Goal: Task Accomplishment & Management: Manage account settings

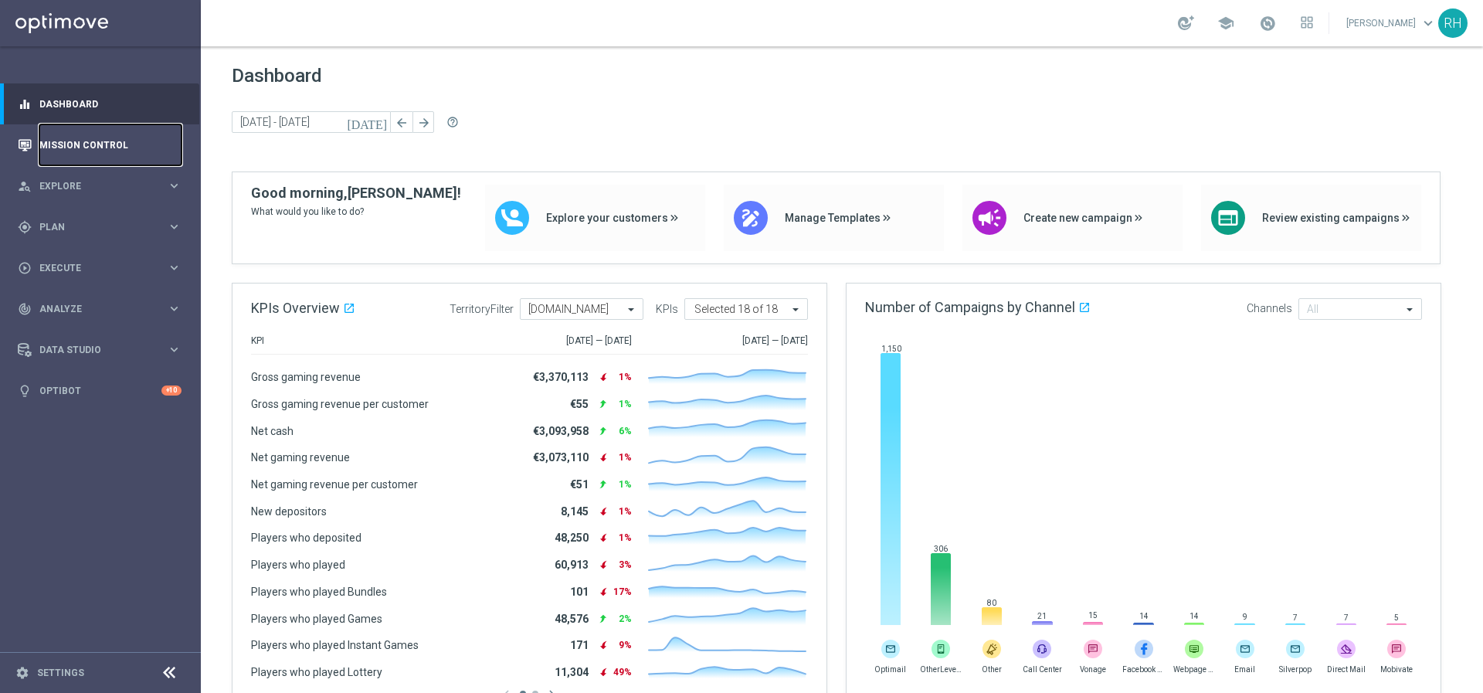
click at [57, 144] on link "Mission Control" at bounding box center [110, 144] width 142 height 41
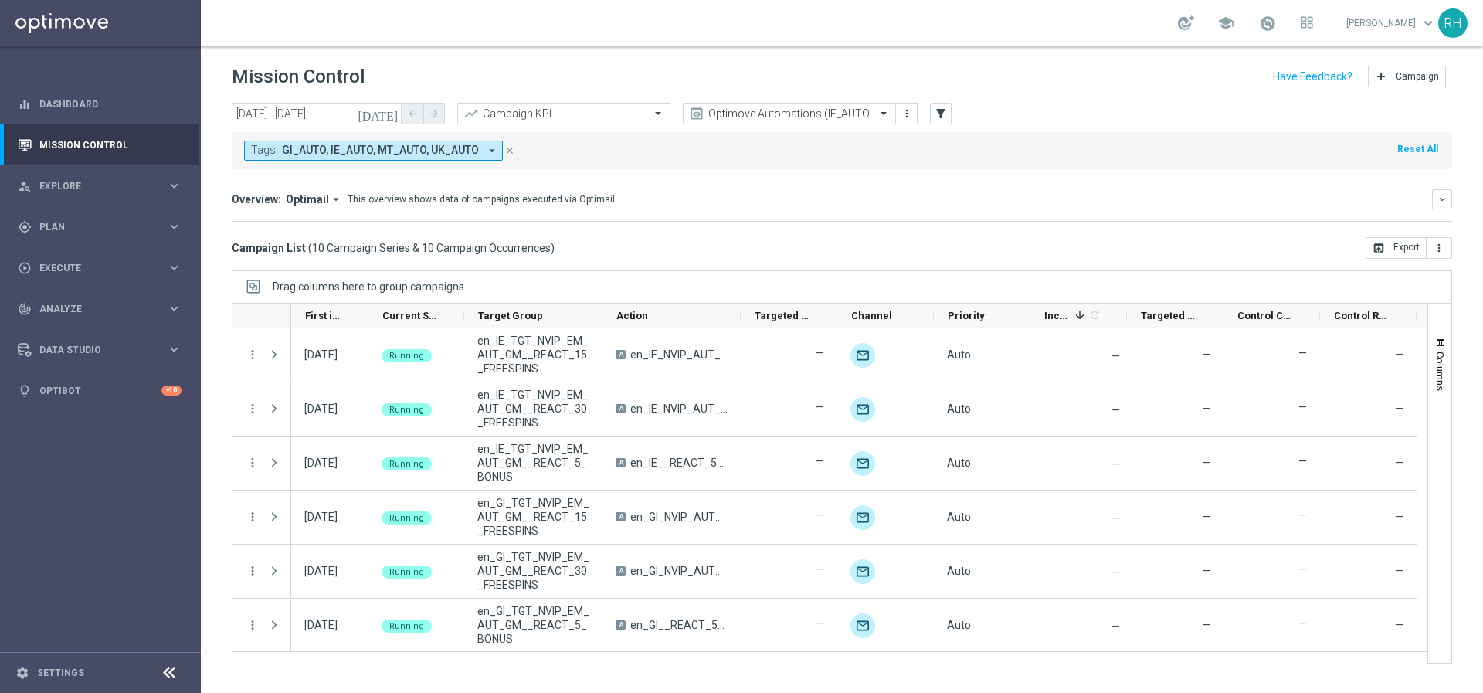
click at [727, 124] on div "Optimove Automations (IE_AUTO, UK_AUTO etc) preview more_vert" at bounding box center [800, 114] width 235 height 23
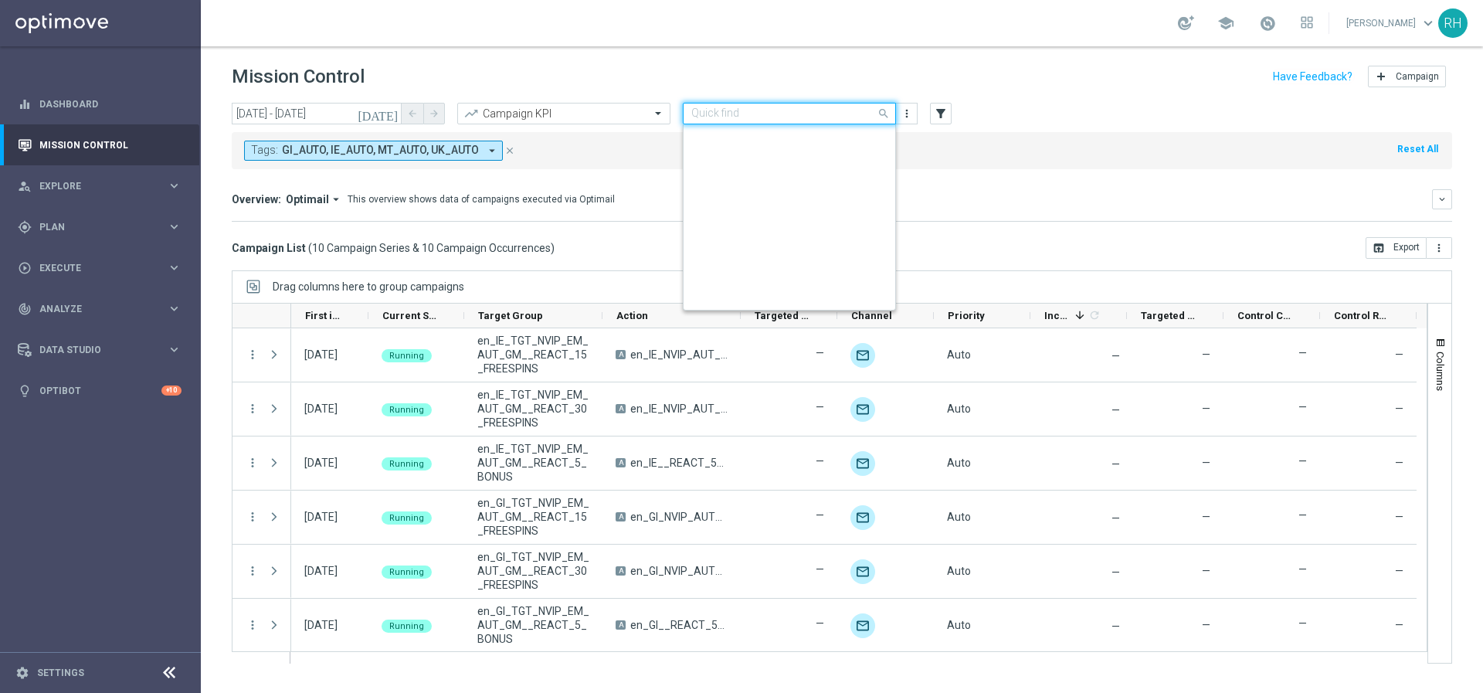
click at [728, 121] on div "Quick find Optimove Automations (IE_AUTO, UK_AUTO etc)" at bounding box center [789, 114] width 213 height 22
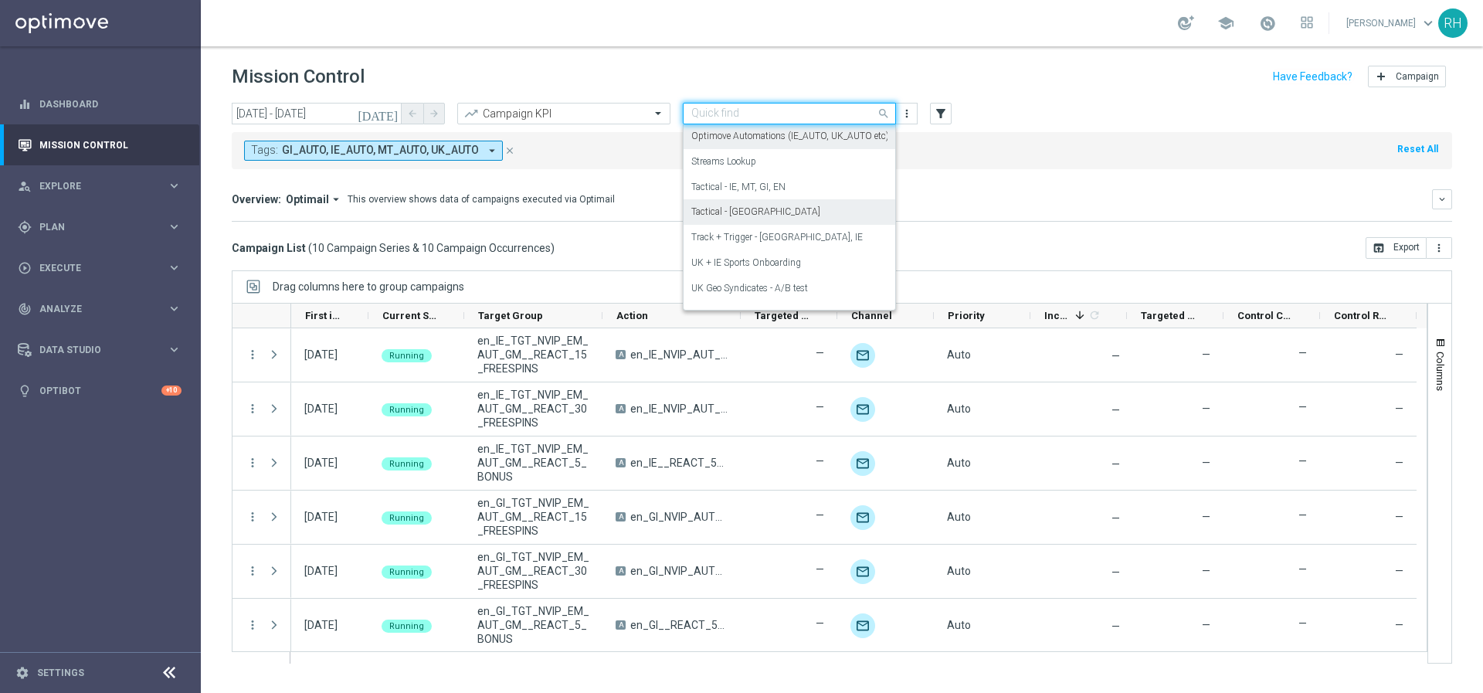
click at [728, 216] on label "Tactical - [GEOGRAPHIC_DATA]" at bounding box center [755, 212] width 129 height 13
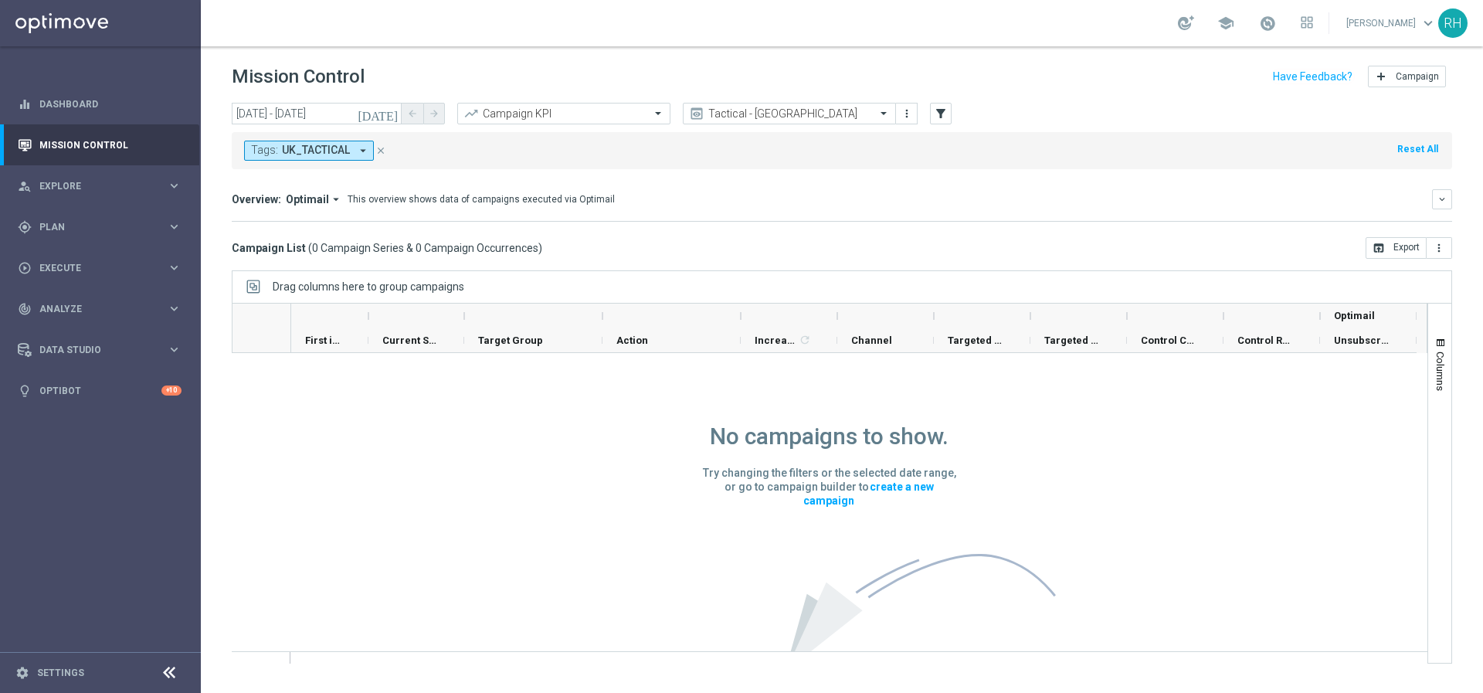
click at [392, 114] on icon "[DATE]" at bounding box center [379, 114] width 42 height 14
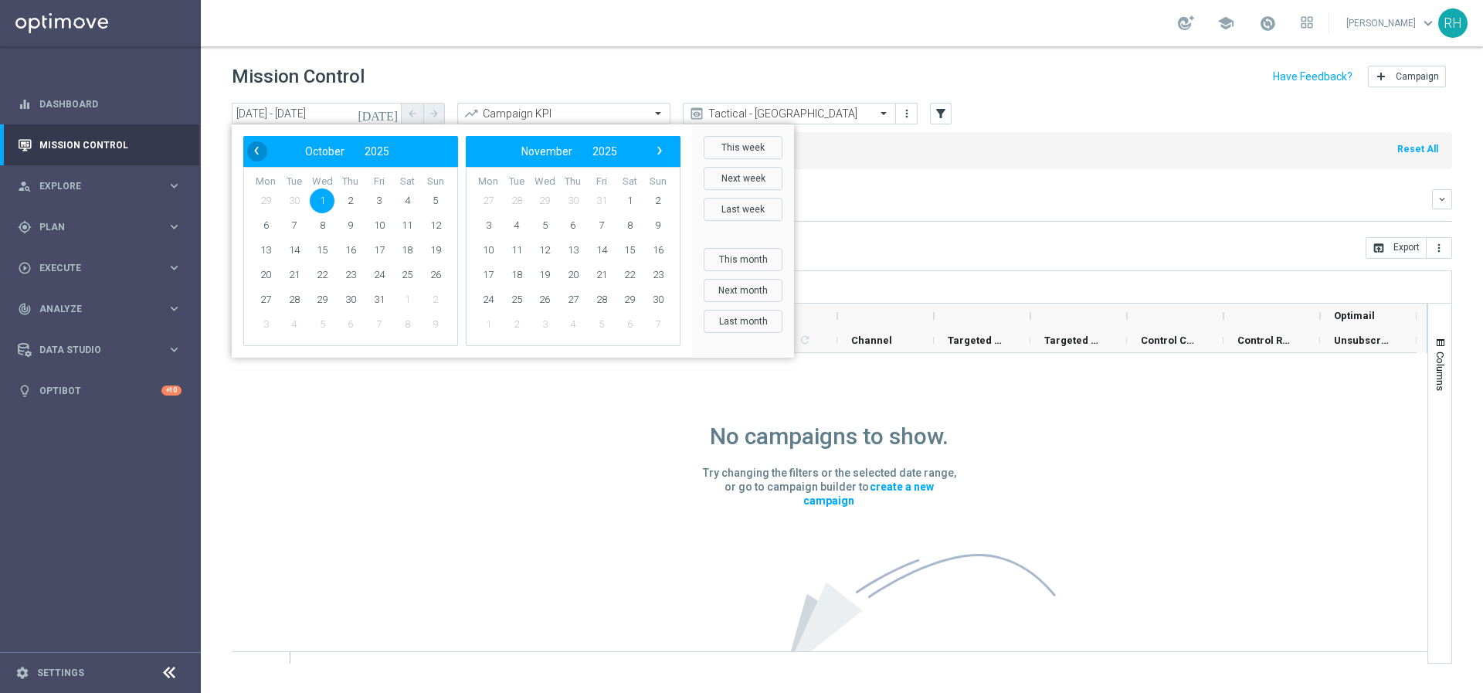
click at [262, 155] on span "‹" at bounding box center [256, 151] width 20 height 20
click at [248, 148] on span "‹" at bounding box center [256, 151] width 20 height 20
click at [382, 270] on span "22" at bounding box center [379, 275] width 25 height 25
type input "[DATE] - [DATE]"
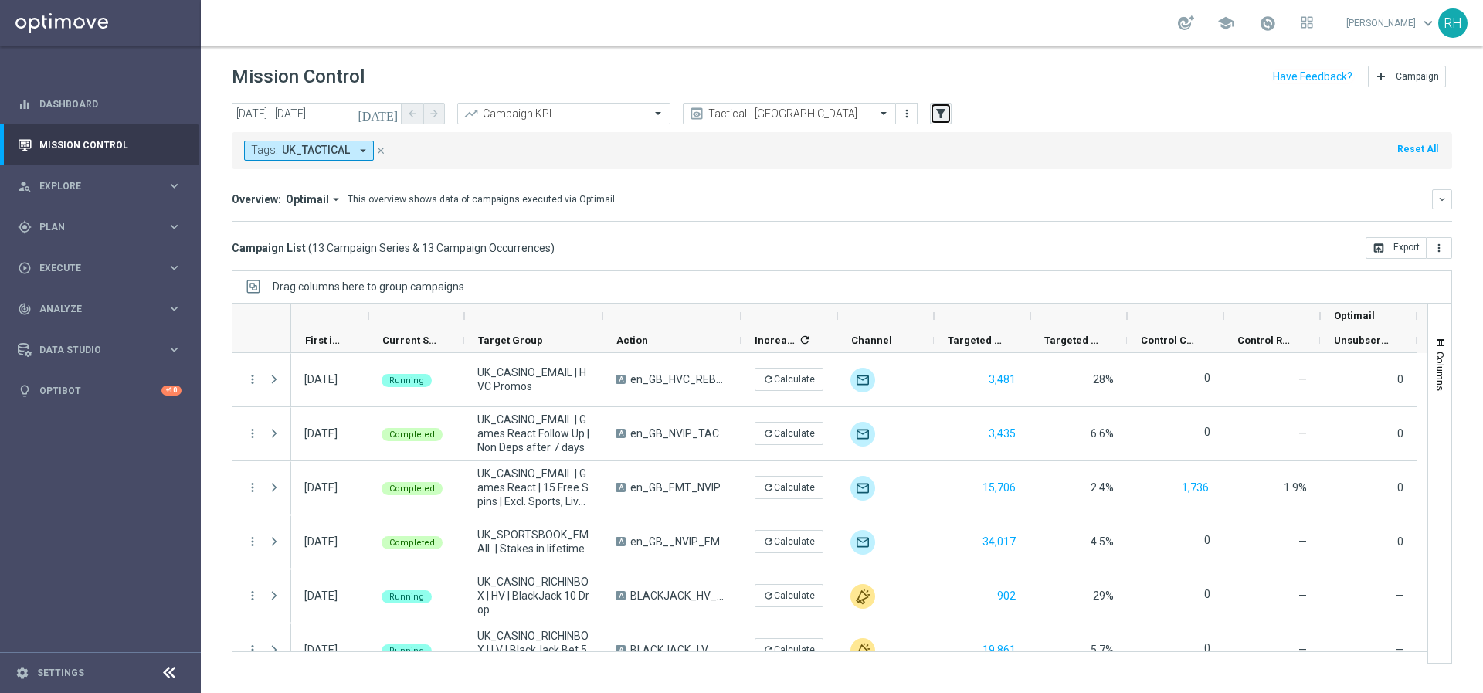
click at [934, 115] on icon "filter_alt" at bounding box center [941, 114] width 14 height 14
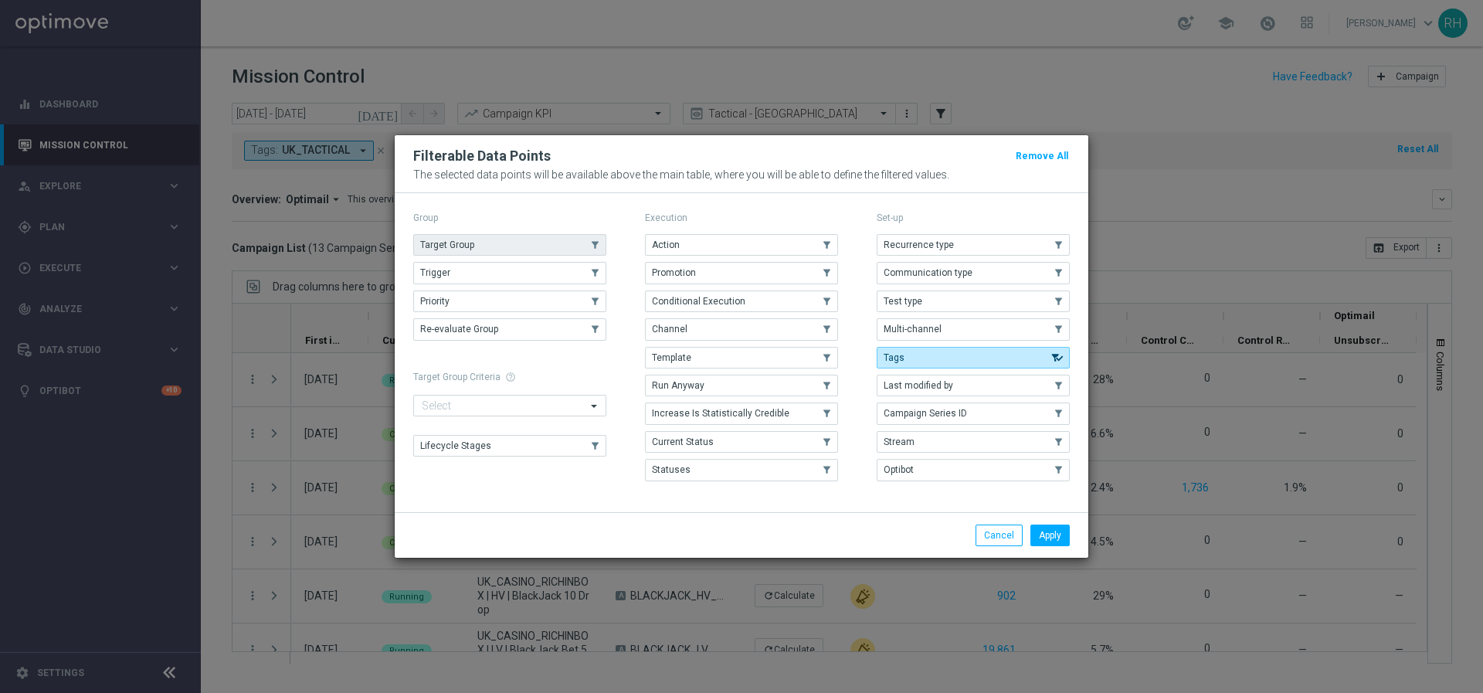
click at [500, 245] on button "Target Group" at bounding box center [509, 245] width 193 height 22
click at [1054, 535] on button "Apply" at bounding box center [1050, 536] width 39 height 22
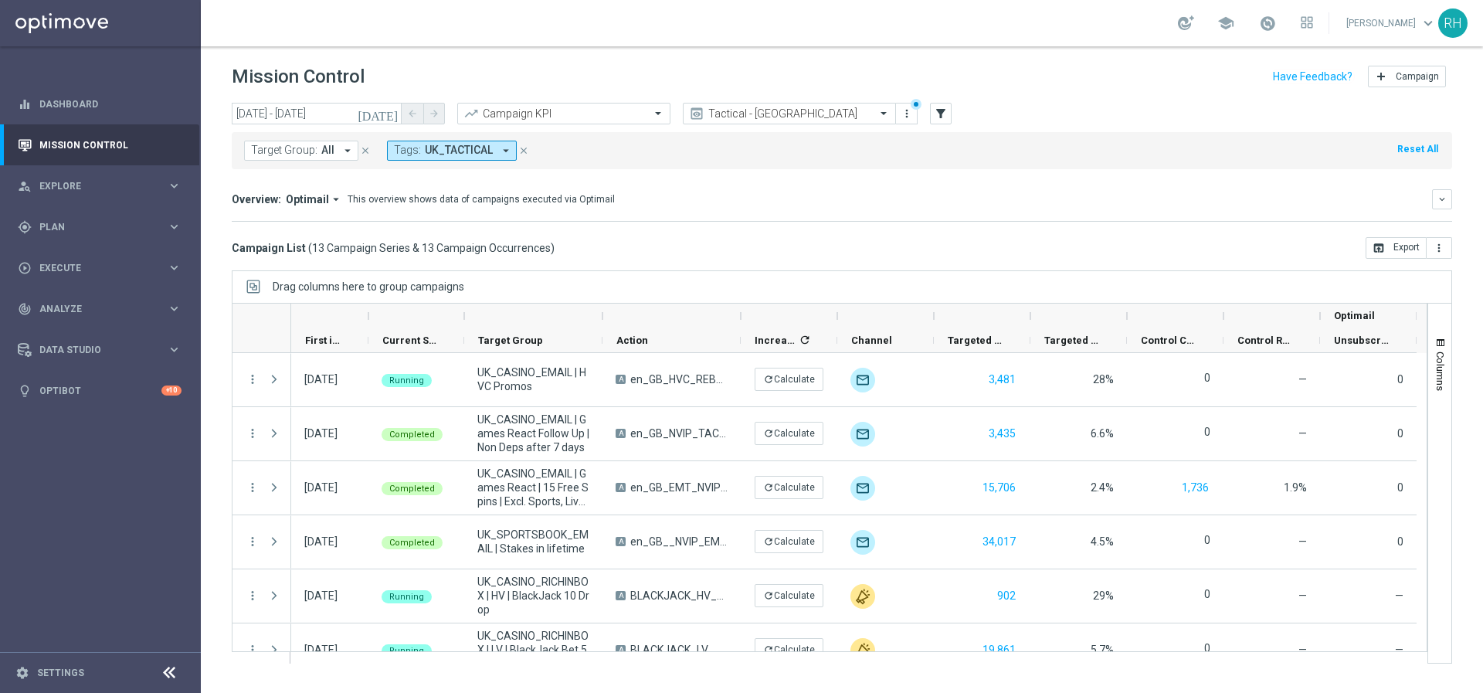
click at [322, 147] on span "All" at bounding box center [327, 150] width 13 height 13
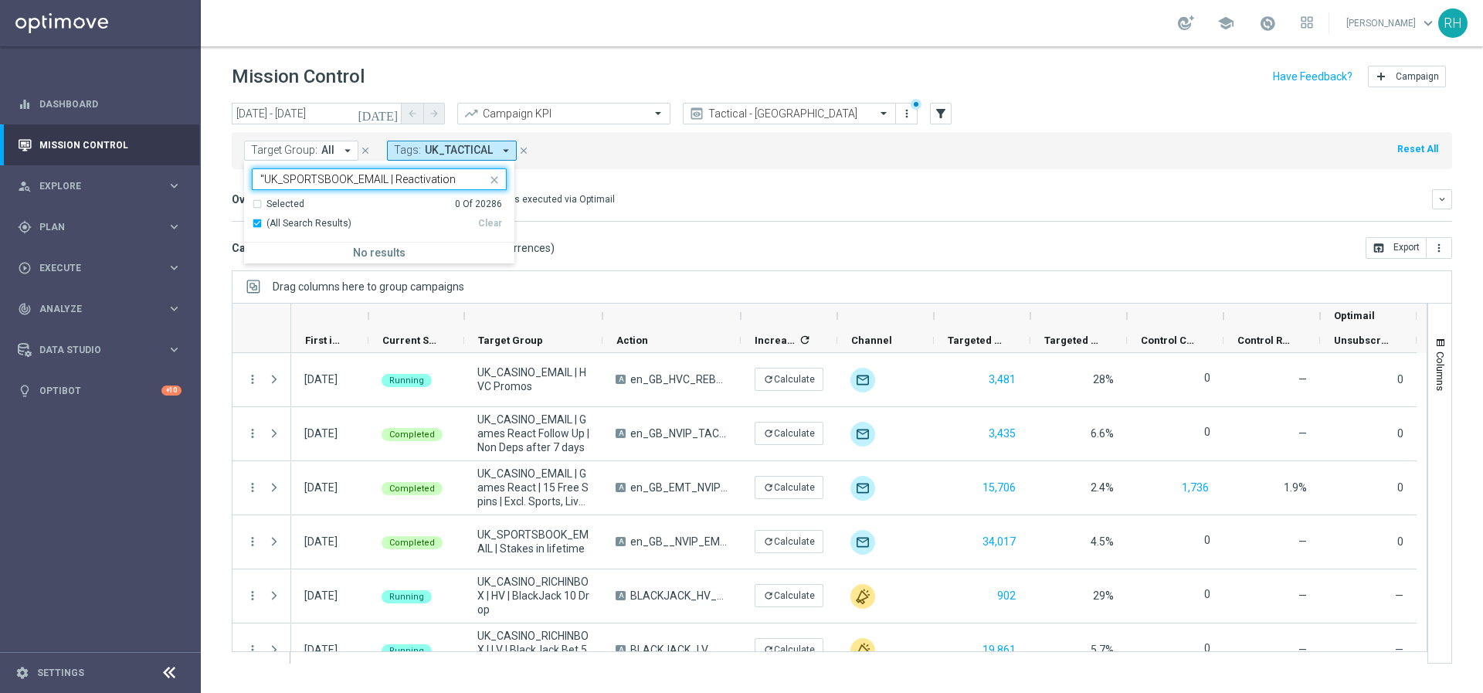
click at [262, 181] on input ""UK_SPORTSBOOK_EMAIL | Reactivation" at bounding box center [373, 179] width 226 height 13
click at [327, 249] on div "UK_SPORTSBOOK_EMAIL | Reactivation" at bounding box center [379, 255] width 255 height 25
type input "UK_SPORTSBOOK_EMAIL | Reactivation"
click at [799, 182] on mini-dashboard "Overview: Optimail arrow_drop_down This overview shows data of campaigns execut…" at bounding box center [842, 203] width 1221 height 68
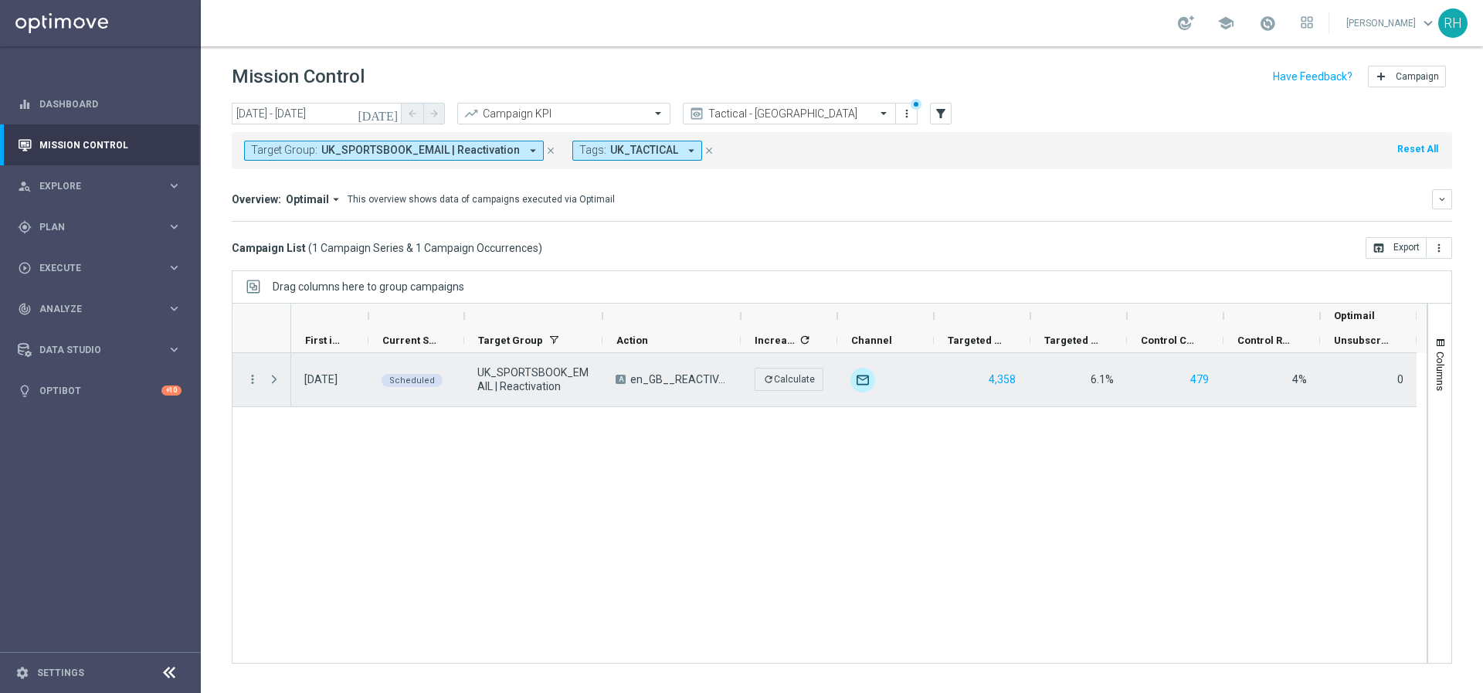
click at [272, 386] on span at bounding box center [274, 379] width 14 height 12
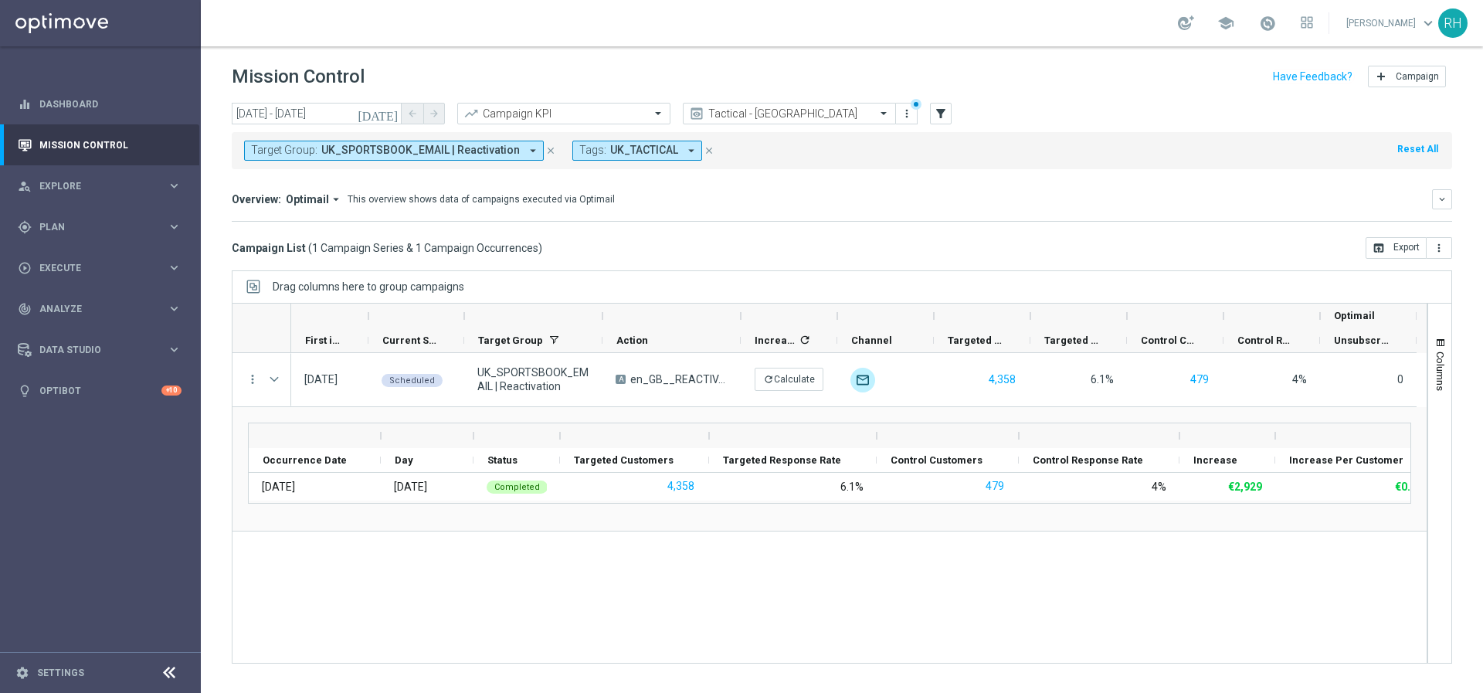
click at [390, 114] on icon "[DATE]" at bounding box center [379, 114] width 42 height 14
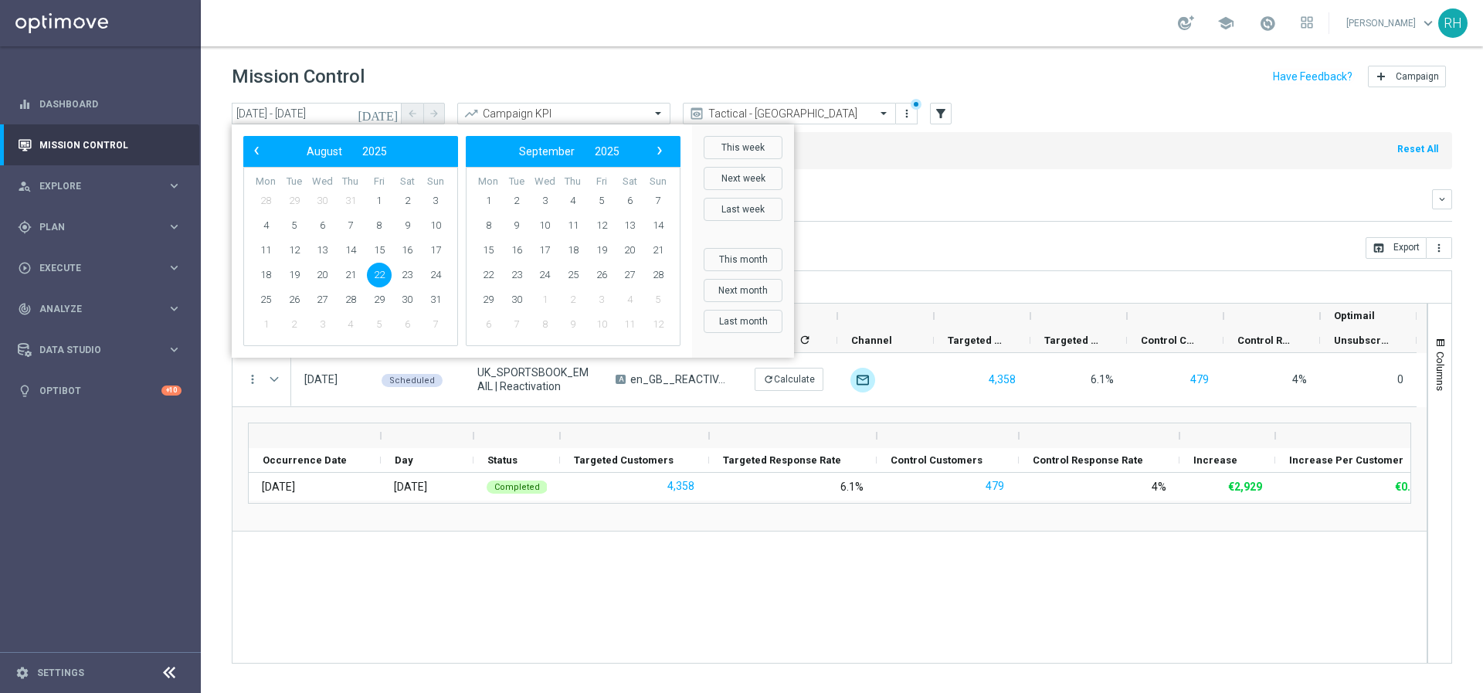
click at [381, 270] on span "22" at bounding box center [379, 275] width 25 height 25
click at [659, 147] on span "›" at bounding box center [660, 151] width 20 height 20
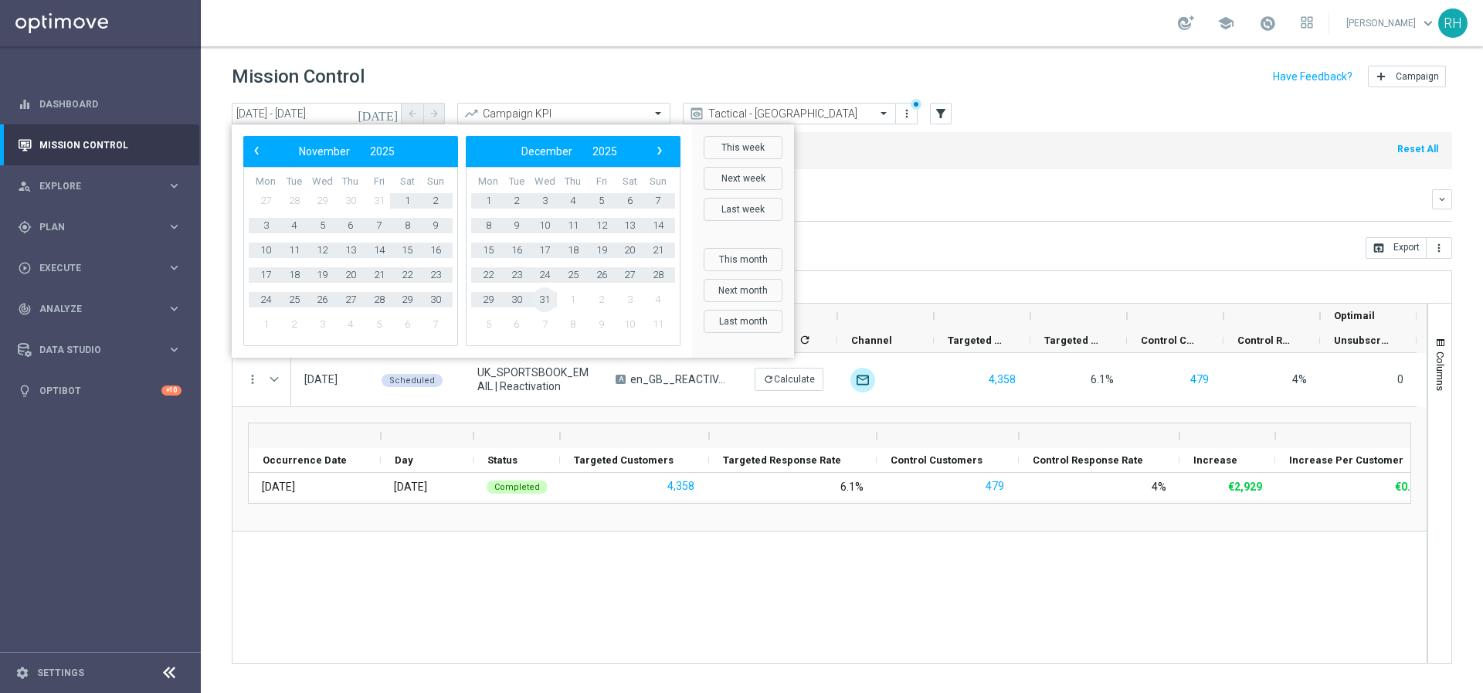
click at [544, 297] on span "31" at bounding box center [544, 299] width 25 height 25
type input "[DATE] - [DATE]"
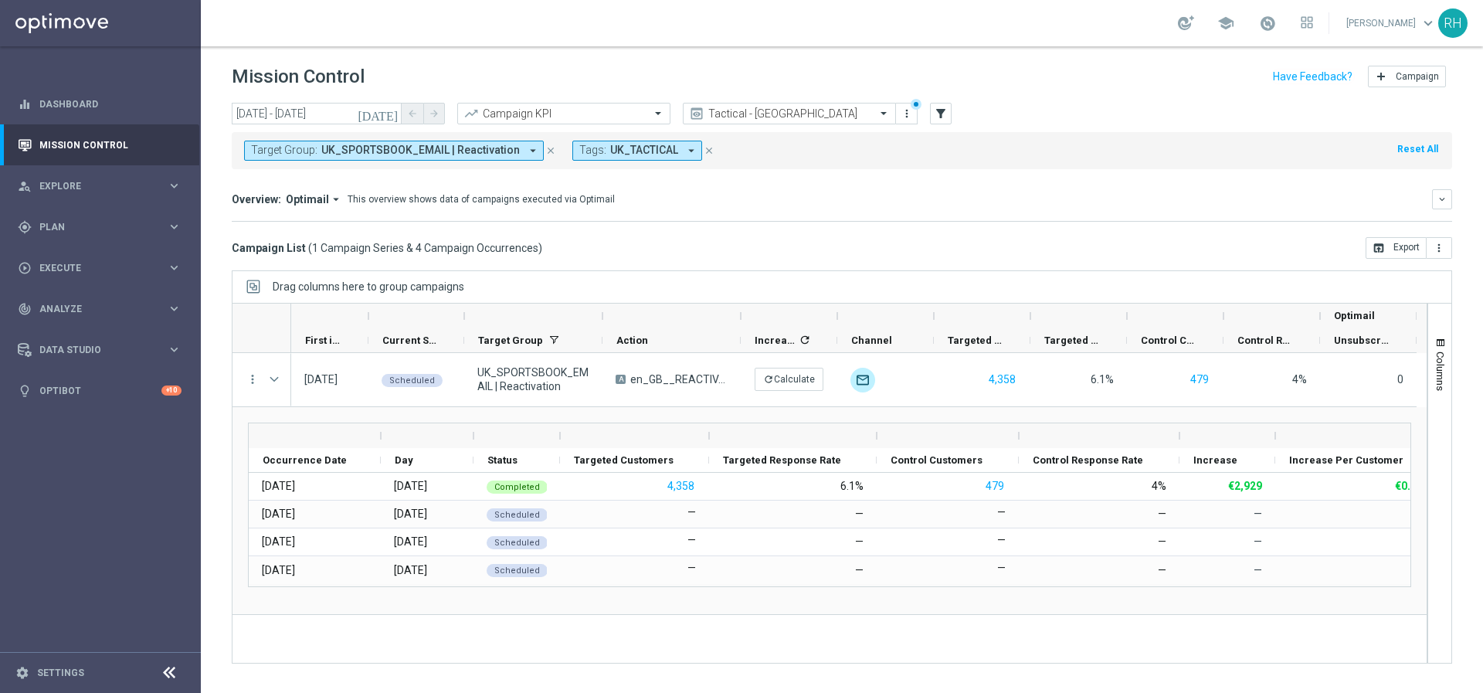
click at [1035, 128] on div "Target Group: UK_SPORTSBOOK_EMAIL | Reactivation arrow_drop_down close Tags: UK…" at bounding box center [842, 147] width 1221 height 43
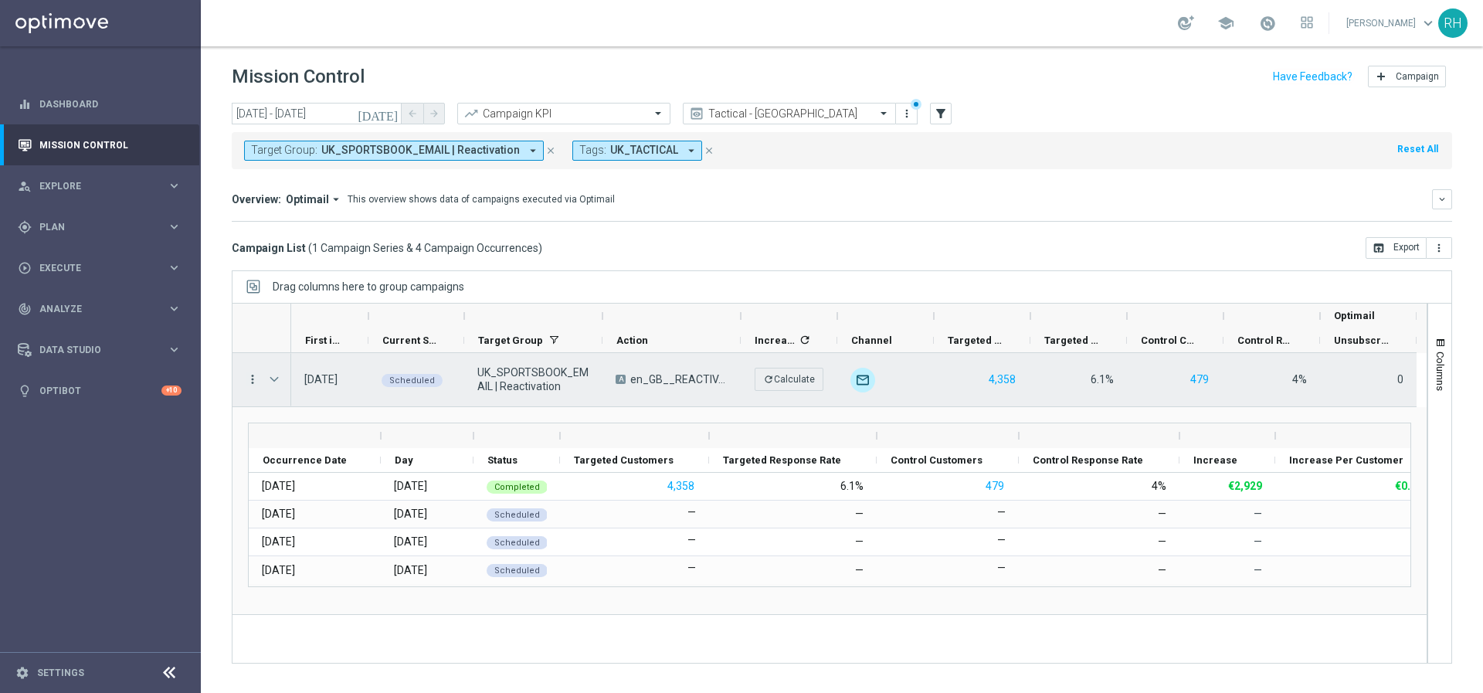
click at [250, 381] on icon "more_vert" at bounding box center [253, 379] width 14 height 14
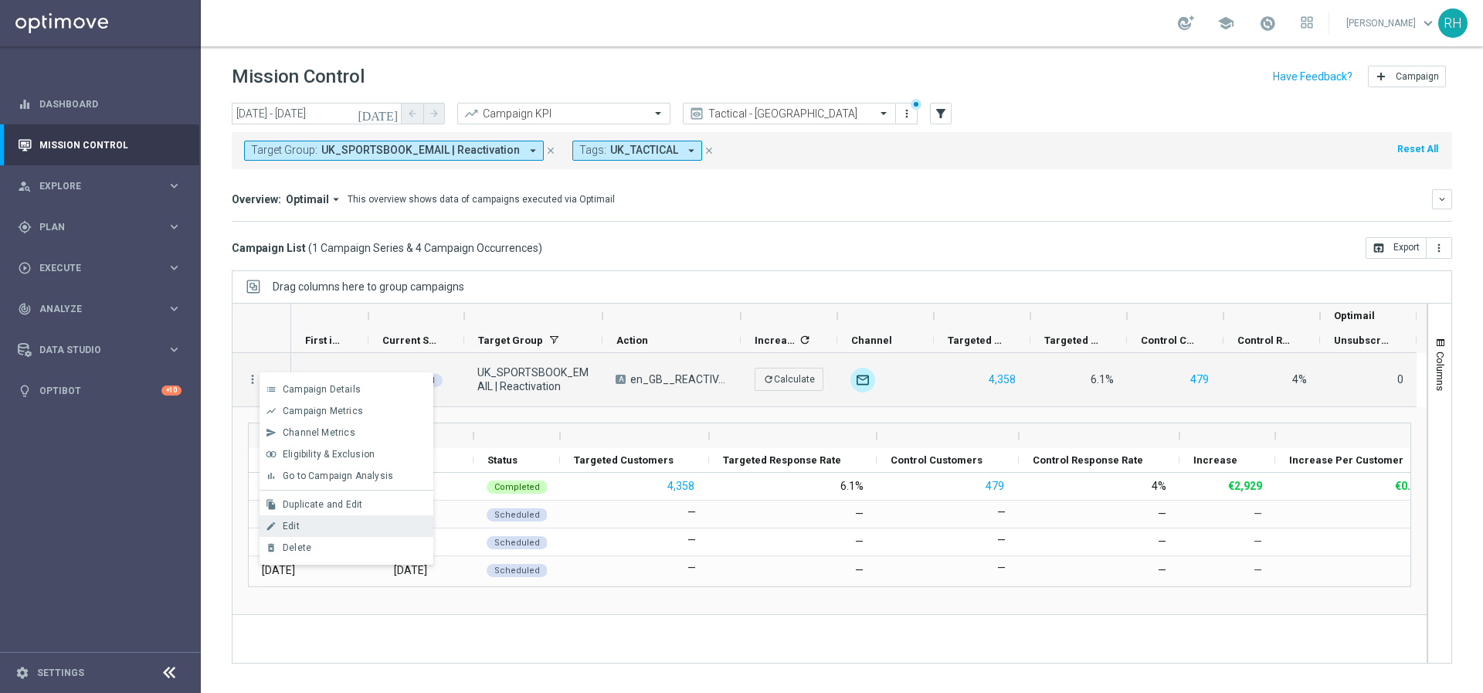
click at [331, 529] on div "Edit" at bounding box center [355, 526] width 144 height 11
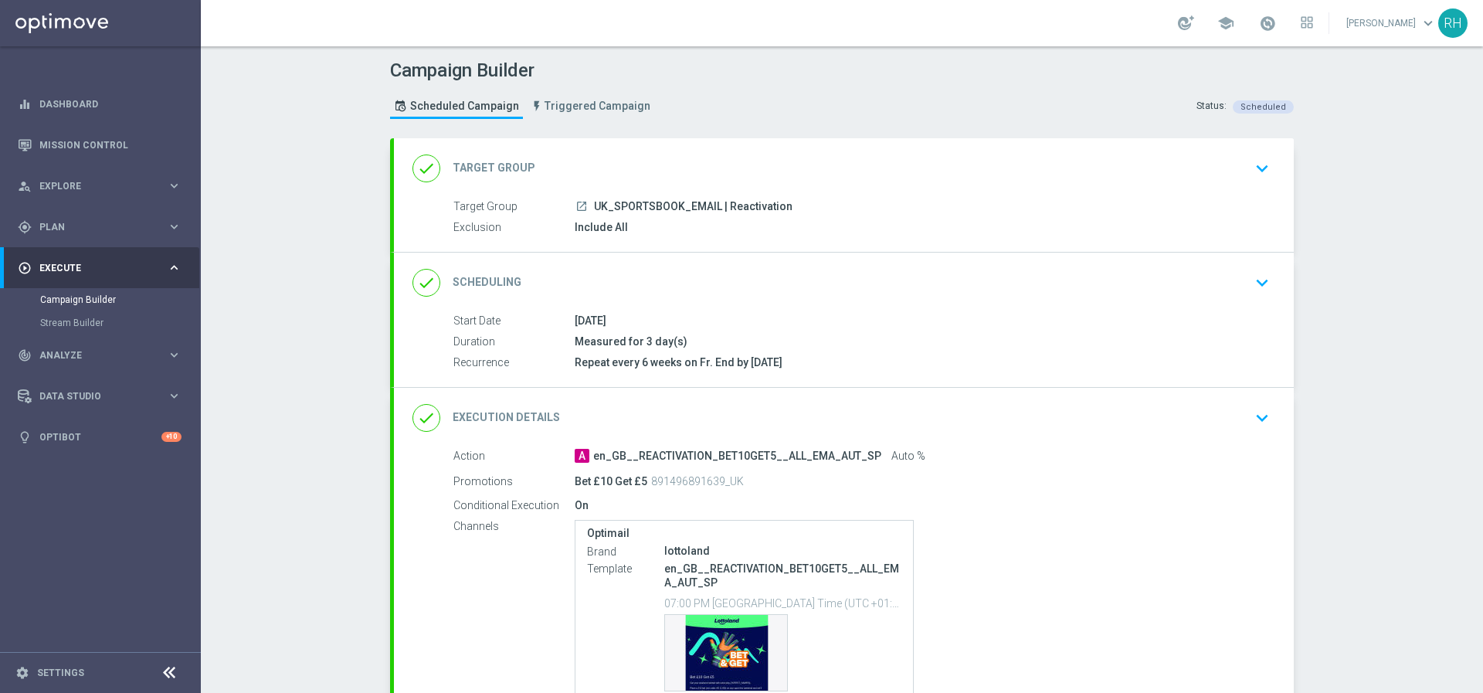
click at [1167, 278] on div "done Scheduling keyboard_arrow_down" at bounding box center [844, 282] width 863 height 29
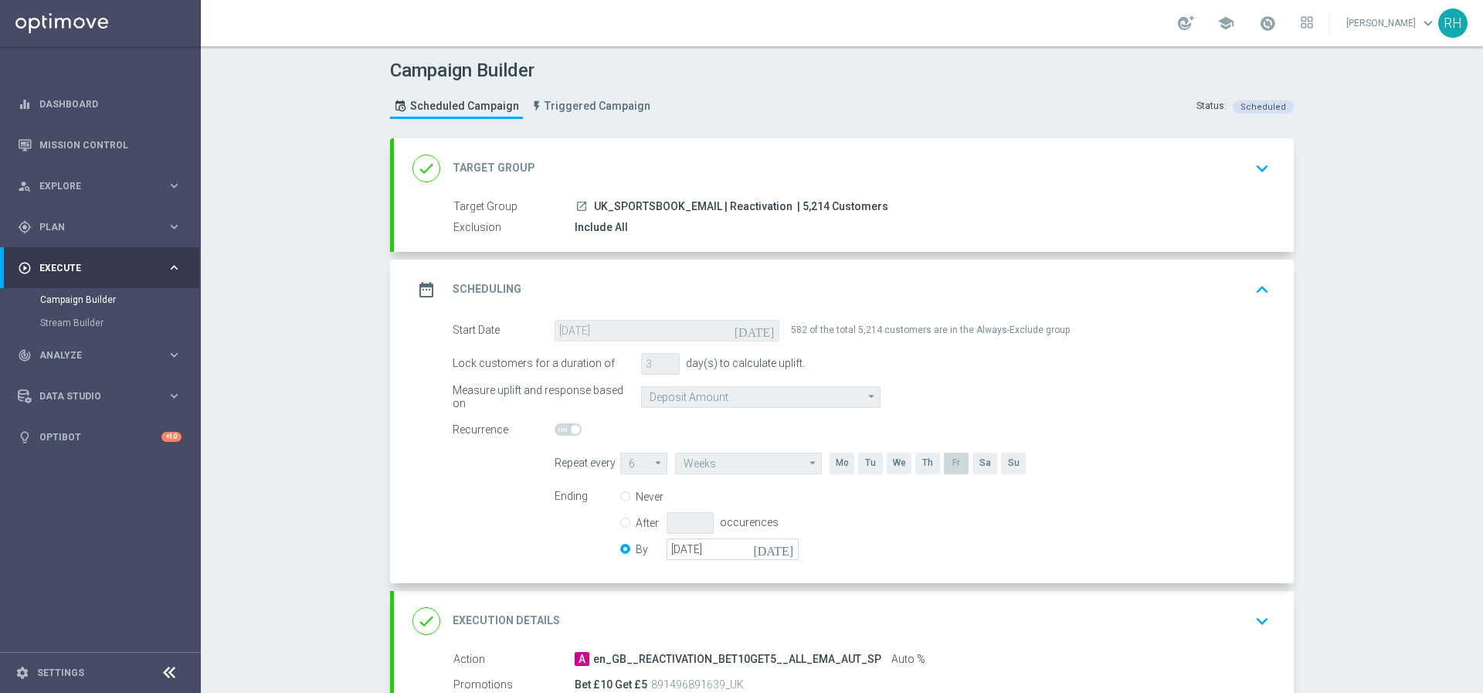
click at [1267, 293] on icon "keyboard_arrow_up" at bounding box center [1262, 289] width 23 height 23
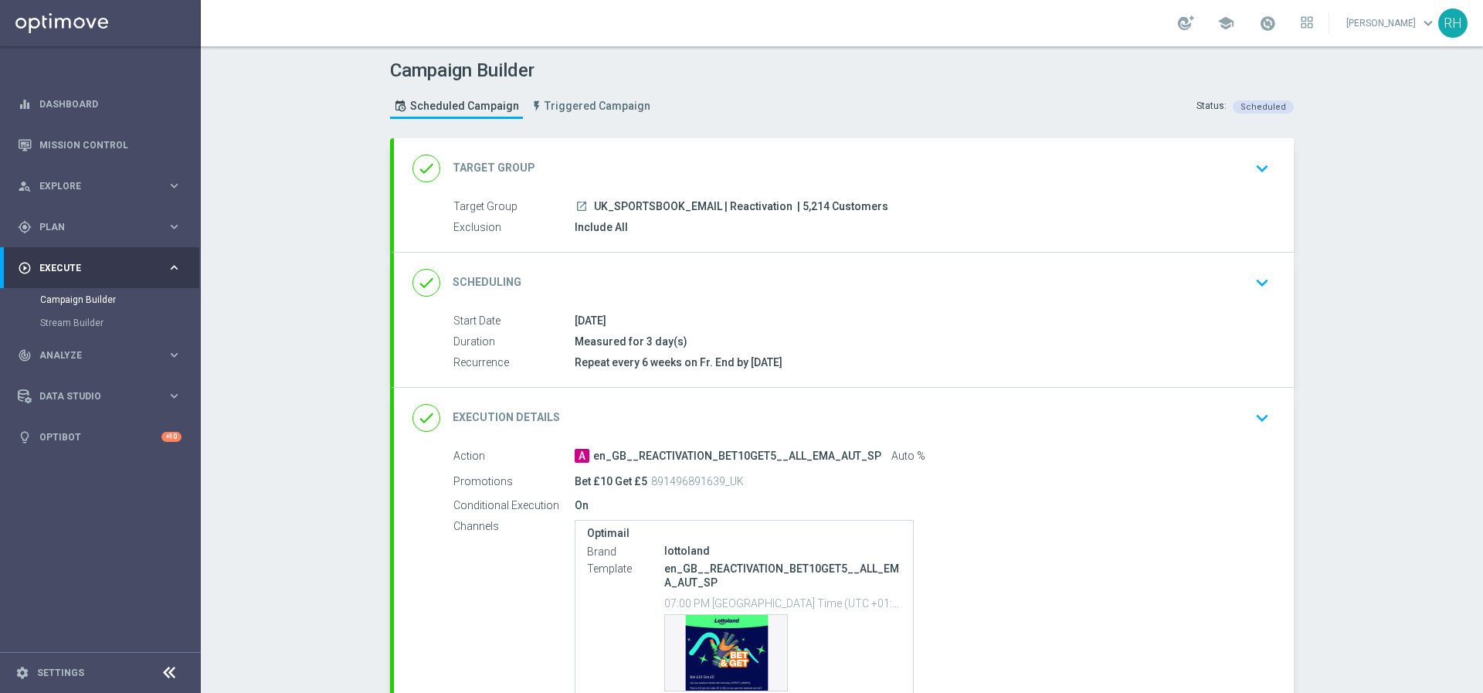
click at [1259, 420] on icon "keyboard_arrow_down" at bounding box center [1262, 417] width 23 height 23
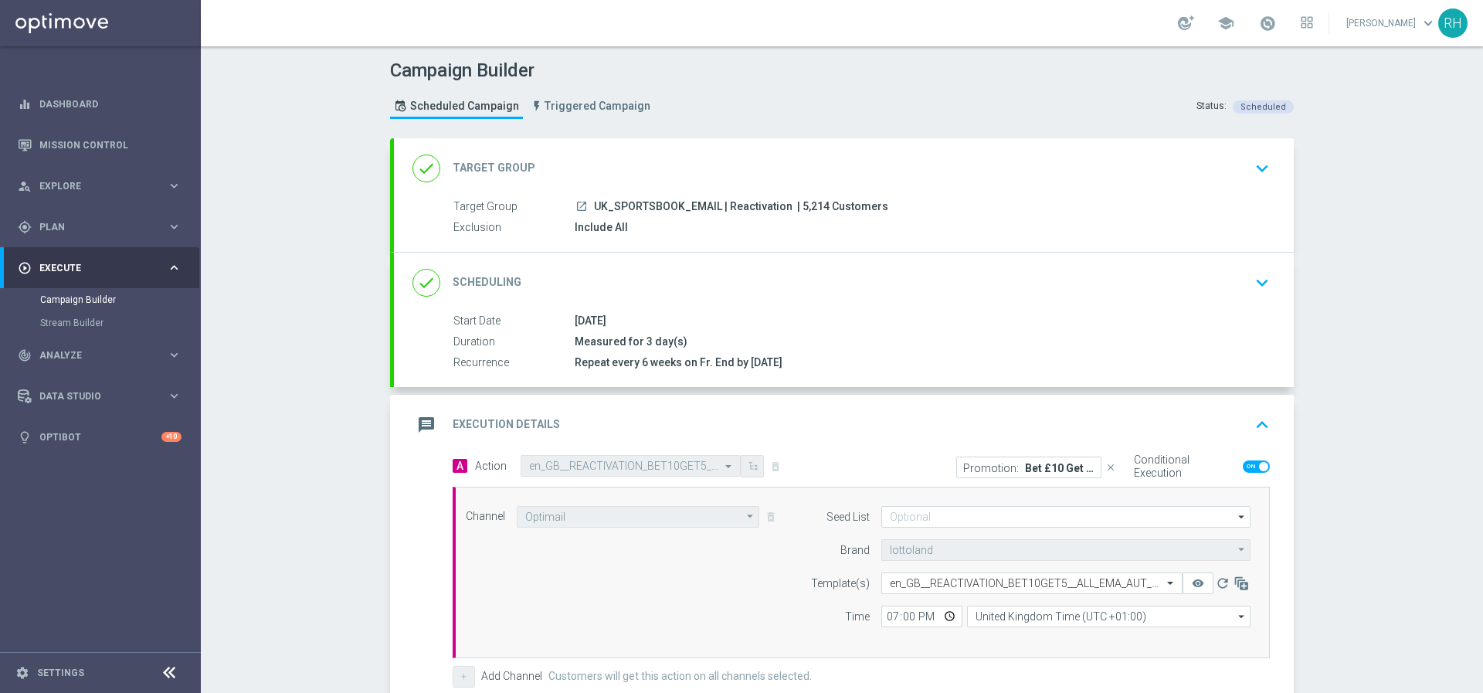
click at [1259, 420] on icon "keyboard_arrow_up" at bounding box center [1262, 424] width 23 height 23
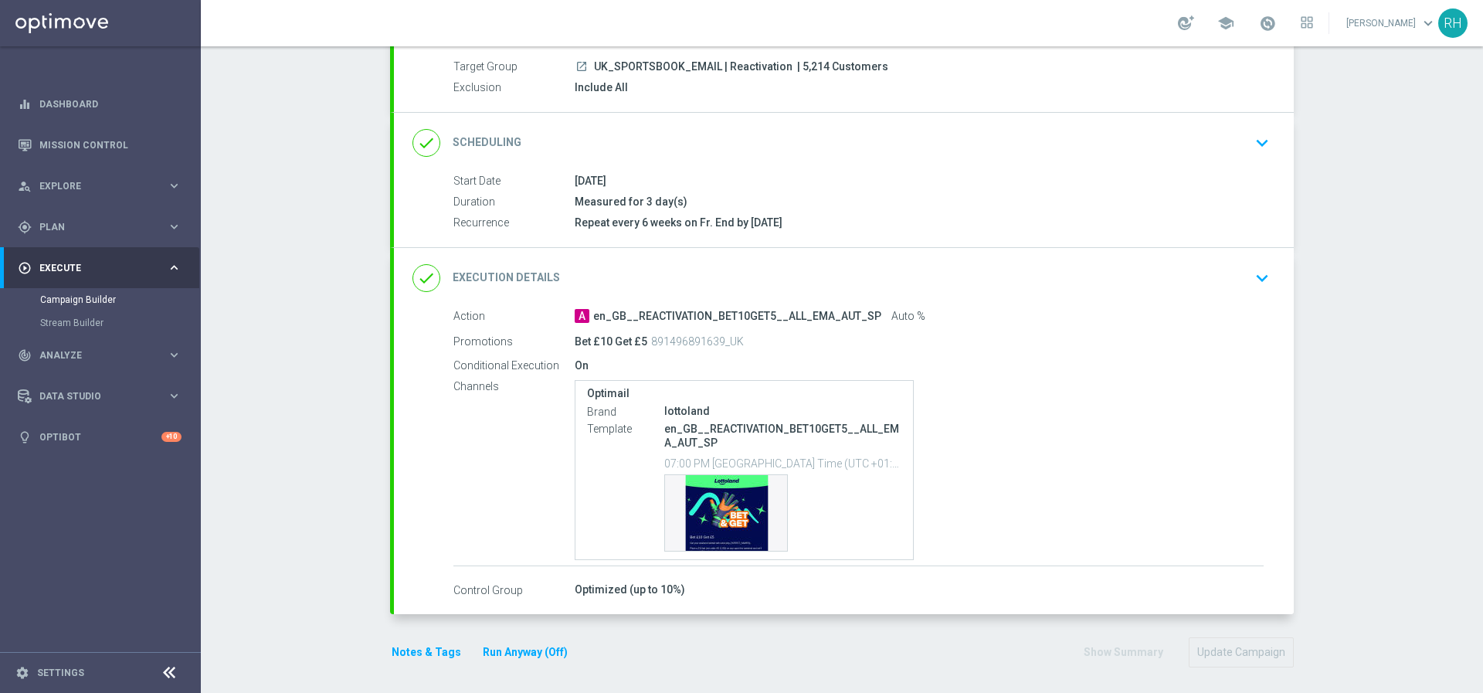
scroll to position [145, 0]
